Goal: Information Seeking & Learning: Understand process/instructions

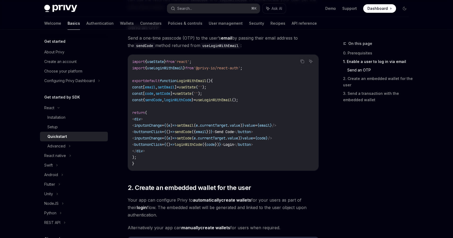
scroll to position [234, 0]
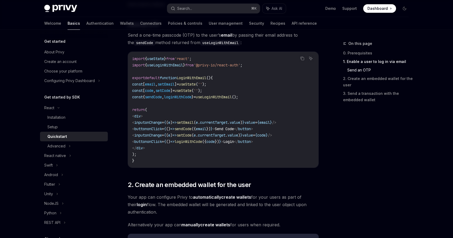
click at [194, 123] on span "setEmail" at bounding box center [185, 122] width 17 height 5
click at [228, 123] on span "currentTarget" at bounding box center [214, 122] width 28 height 5
click at [228, 121] on span "currentTarget" at bounding box center [214, 122] width 28 height 5
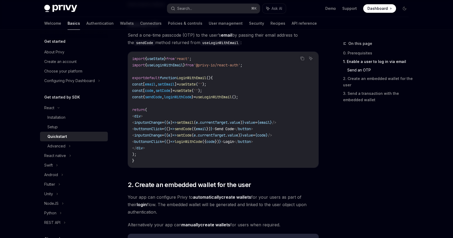
click at [228, 121] on span "currentTarget" at bounding box center [214, 122] width 28 height 5
click at [241, 121] on span "value" at bounding box center [235, 122] width 11 height 5
click at [255, 122] on span "value" at bounding box center [250, 122] width 11 height 5
click at [265, 119] on code "import { useState } from 'react' ; import { useLoginWithEmail } from '@privy-io…" at bounding box center [223, 109] width 182 height 108
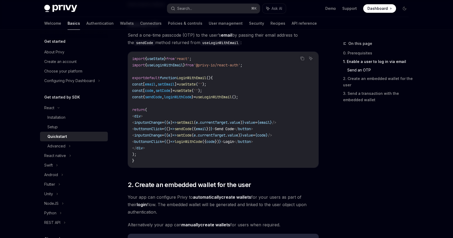
click at [215, 119] on code "import { useState } from 'react' ; import { useLoginWithEmail } from '@privy-io…" at bounding box center [223, 109] width 182 height 108
click at [194, 120] on span "setEmail" at bounding box center [185, 122] width 17 height 5
click at [228, 121] on span "currentTarget" at bounding box center [214, 122] width 28 height 5
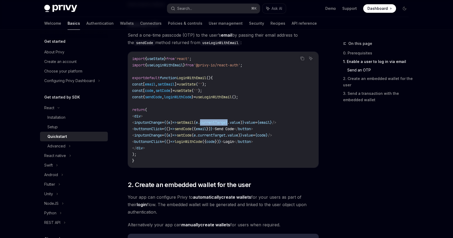
click at [228, 122] on span "currentTarget" at bounding box center [214, 122] width 28 height 5
click at [192, 129] on span "sendCode" at bounding box center [183, 128] width 17 height 5
click at [207, 129] on span "email" at bounding box center [201, 128] width 11 height 5
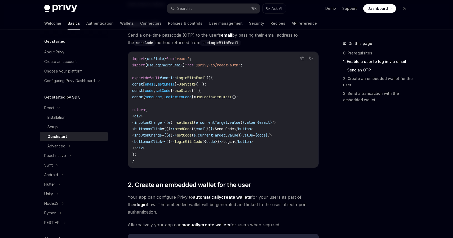
click at [207, 129] on span "email" at bounding box center [201, 128] width 11 height 5
click at [226, 123] on span "currentTarget" at bounding box center [214, 122] width 28 height 5
click at [196, 129] on span "({" at bounding box center [194, 128] width 4 height 5
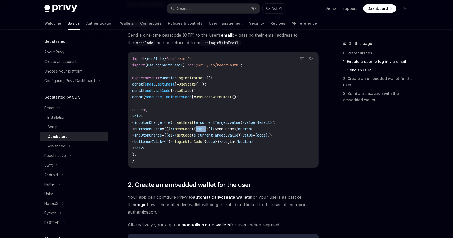
click at [196, 128] on span "({" at bounding box center [194, 128] width 4 height 5
click at [207, 129] on span "email" at bounding box center [201, 128] width 11 height 5
click at [234, 129] on span "Send Code" at bounding box center [224, 128] width 19 height 5
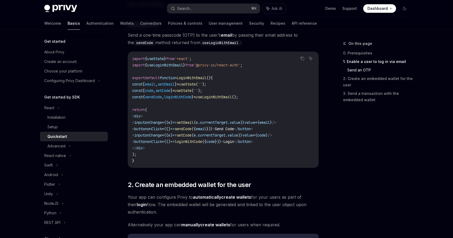
click at [234, 129] on span "Send Code" at bounding box center [224, 128] width 19 height 5
click at [234, 128] on span "Send Code" at bounding box center [224, 128] width 19 height 5
click at [192, 126] on span "sendCode" at bounding box center [183, 128] width 17 height 5
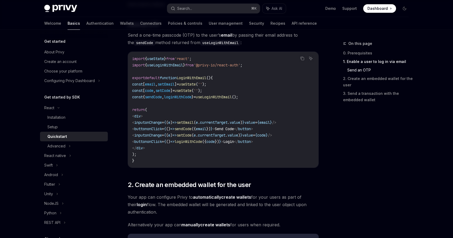
click at [232, 98] on span "useLoginWithEmail" at bounding box center [214, 96] width 36 height 5
click at [232, 97] on span "useLoginWithEmail" at bounding box center [214, 96] width 36 height 5
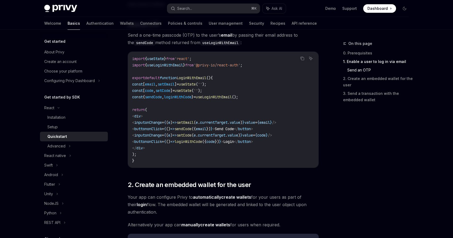
click at [232, 97] on span "useLoginWithEmail" at bounding box center [214, 96] width 36 height 5
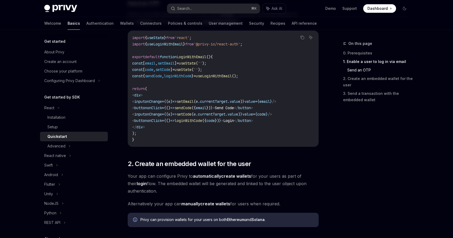
scroll to position [263, 0]
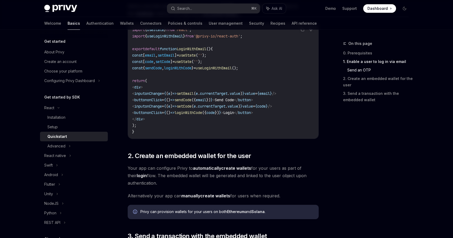
click at [192, 107] on span "setCode" at bounding box center [184, 106] width 15 height 5
click at [207, 109] on code "import { useState } from 'react' ; import { useLoginWithEmail } from '@privy-io…" at bounding box center [223, 81] width 182 height 108
click at [192, 108] on span "setCode" at bounding box center [184, 106] width 15 height 5
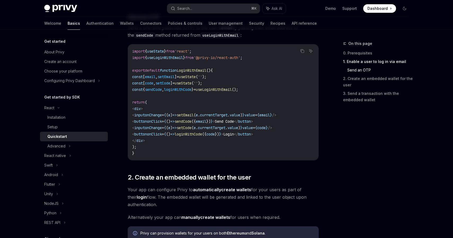
scroll to position [246, 0]
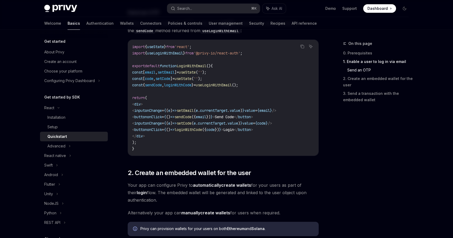
click at [202, 130] on span "loginWithCode" at bounding box center [189, 129] width 28 height 5
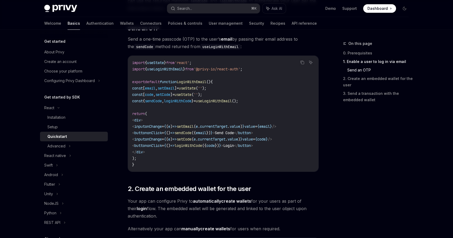
scroll to position [221, 0]
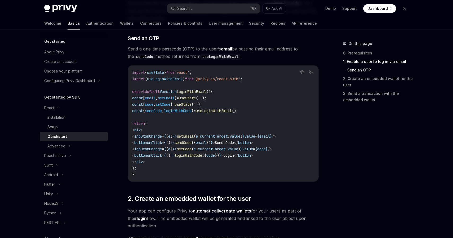
click at [192, 112] on span "loginWithCode" at bounding box center [178, 110] width 28 height 5
click at [66, 130] on link "Setup" at bounding box center [74, 127] width 68 height 10
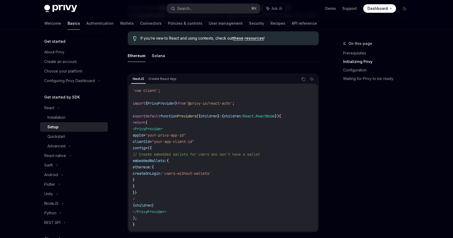
scroll to position [160, 0]
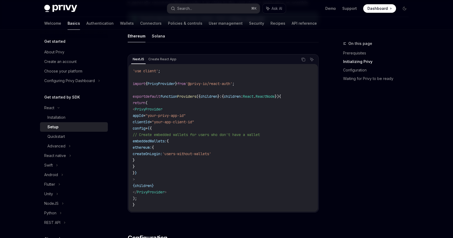
click at [185, 116] on span ""your-privy-app-id"" at bounding box center [166, 115] width 40 height 5
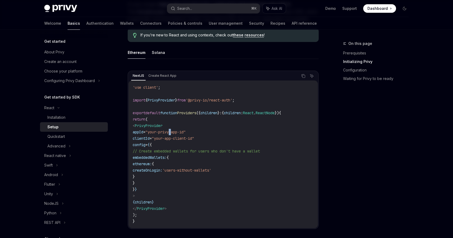
scroll to position [141, 0]
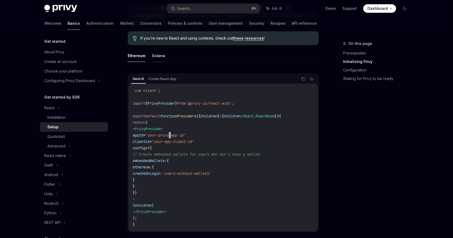
click at [160, 58] on button "Solana" at bounding box center [158, 55] width 13 height 12
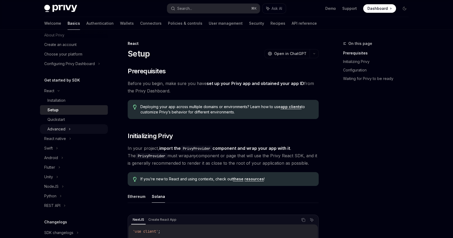
click at [71, 129] on div "Advanced" at bounding box center [74, 129] width 68 height 10
type textarea "*"
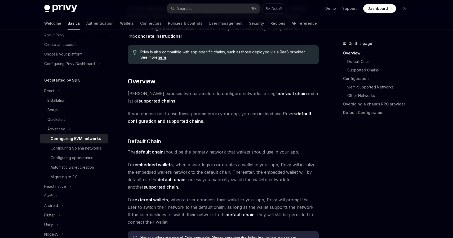
scroll to position [83, 0]
